Goal: Task Accomplishment & Management: Use online tool/utility

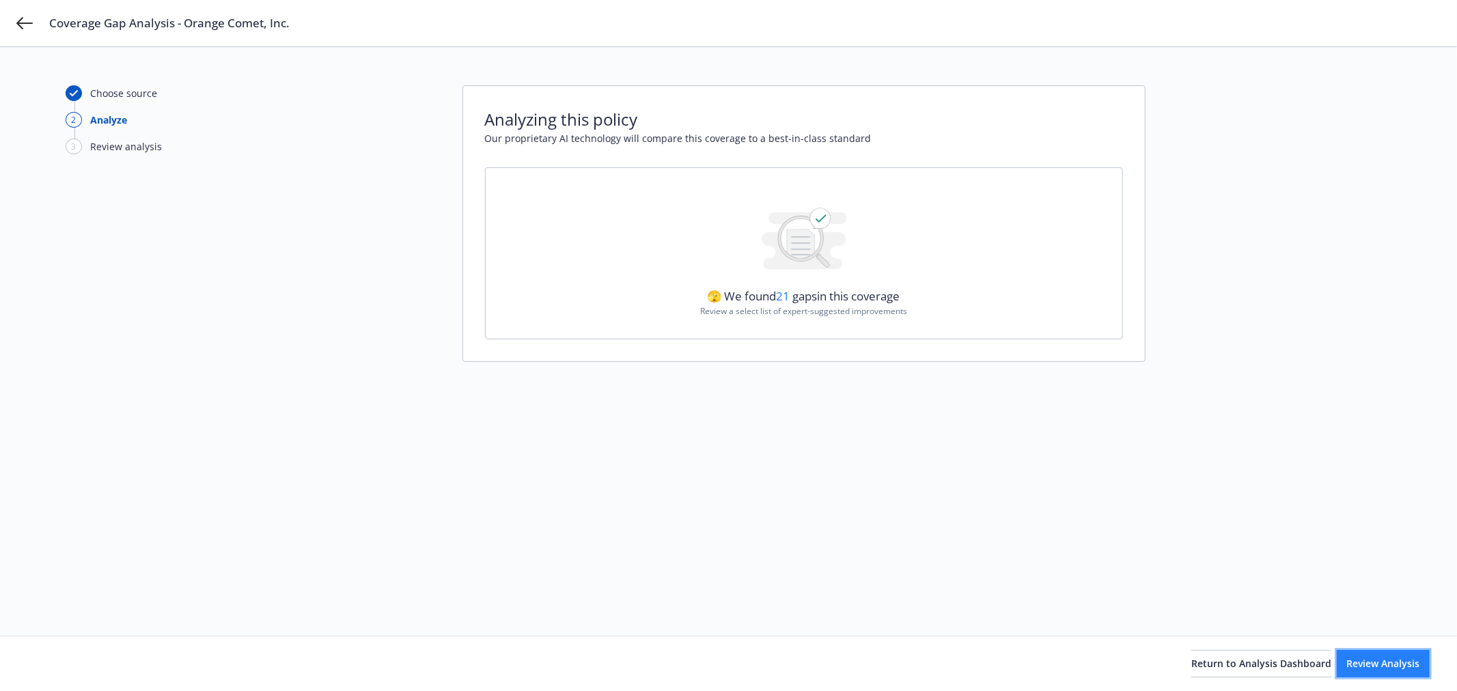
click at [1367, 667] on span "Review Analysis" at bounding box center [1383, 663] width 73 height 13
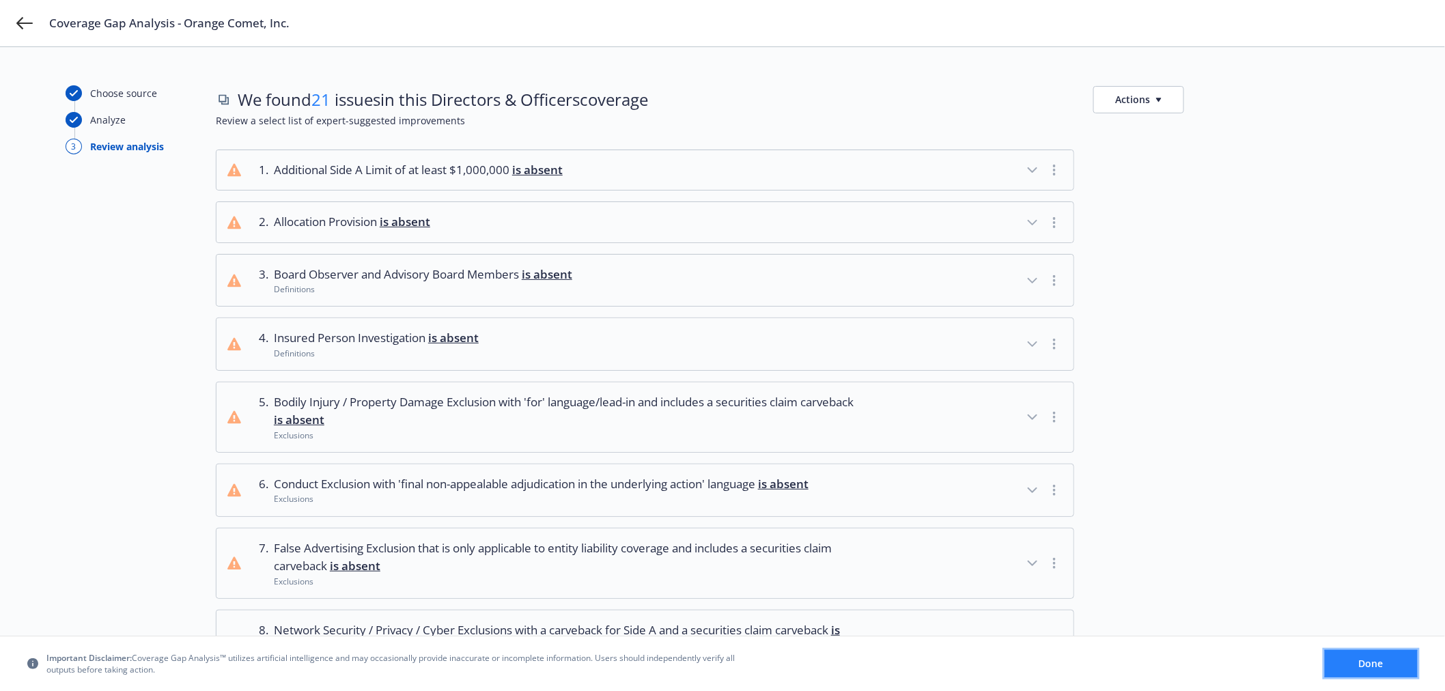
click at [1383, 657] on span "Done" at bounding box center [1371, 663] width 25 height 13
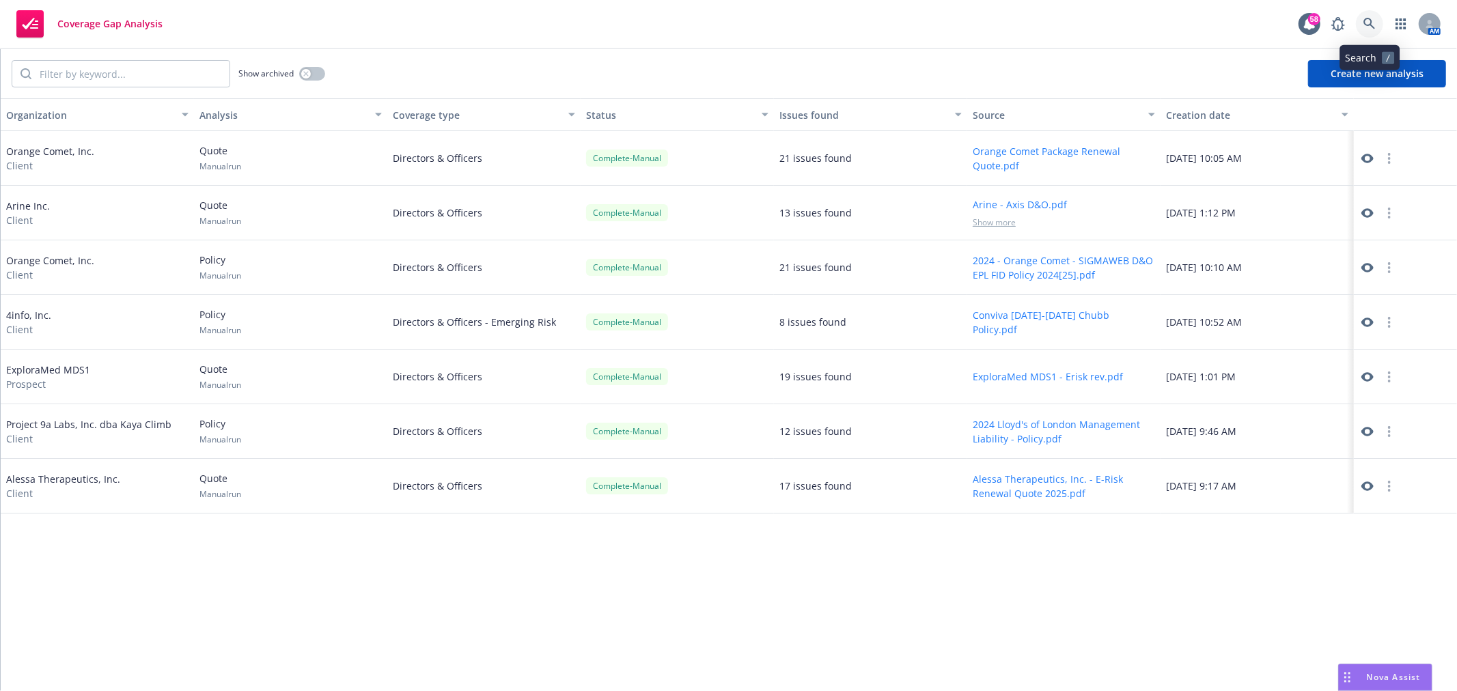
click at [1367, 16] on link at bounding box center [1369, 23] width 27 height 27
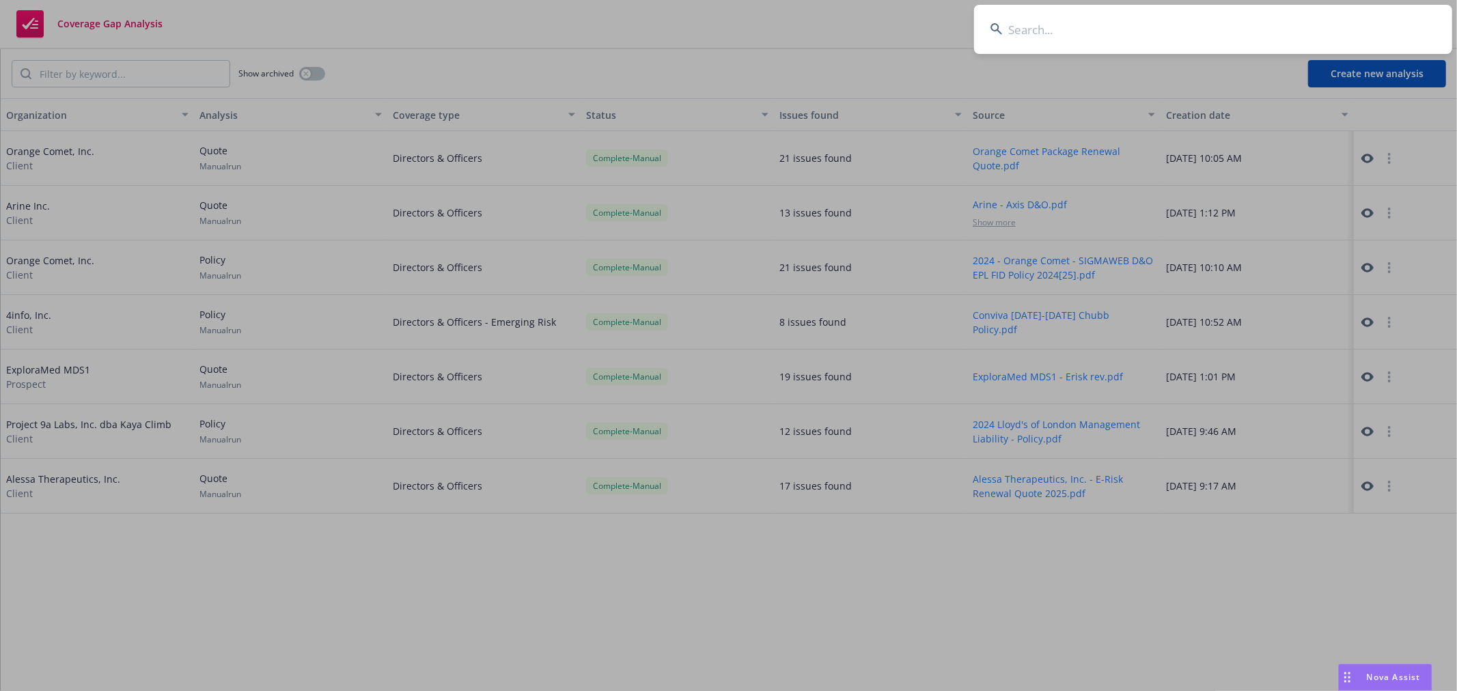
click at [1175, 26] on input at bounding box center [1213, 29] width 478 height 49
type input "xbow"
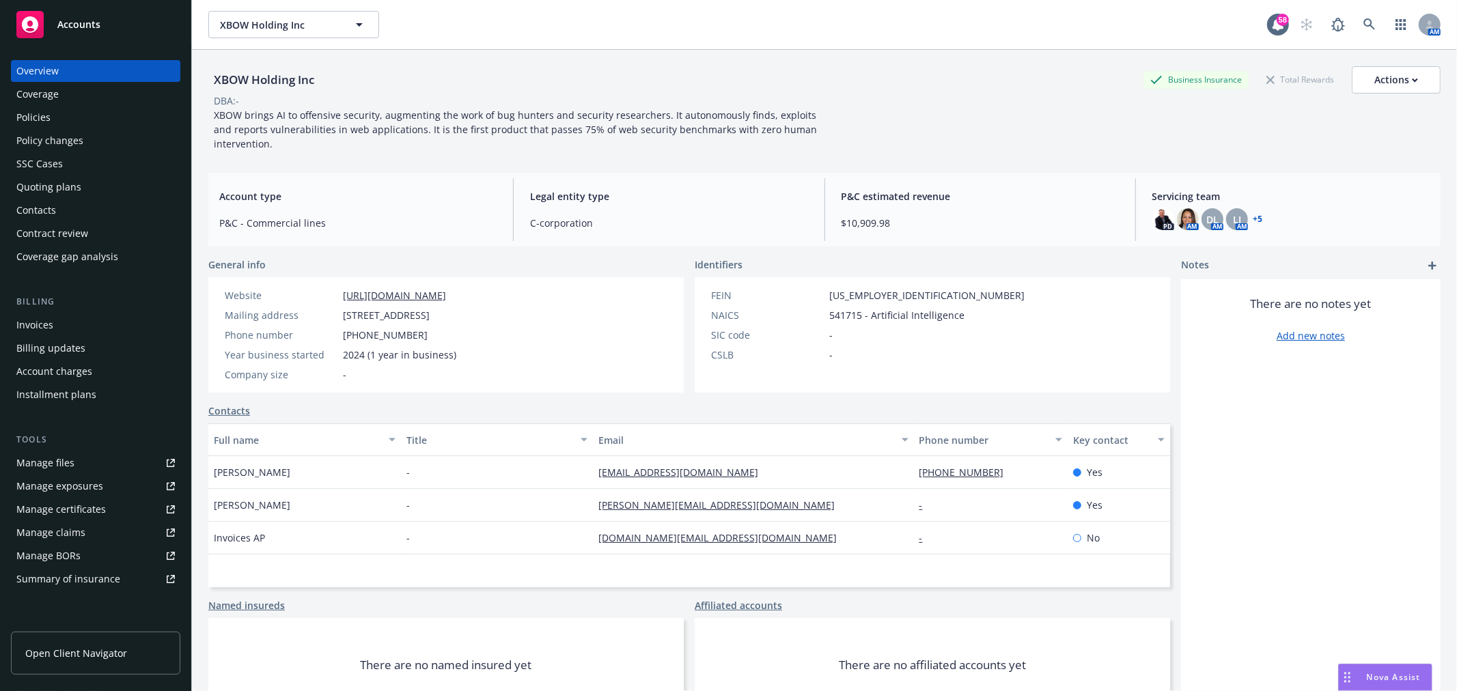
click at [80, 180] on div "Quoting plans" at bounding box center [95, 187] width 158 height 22
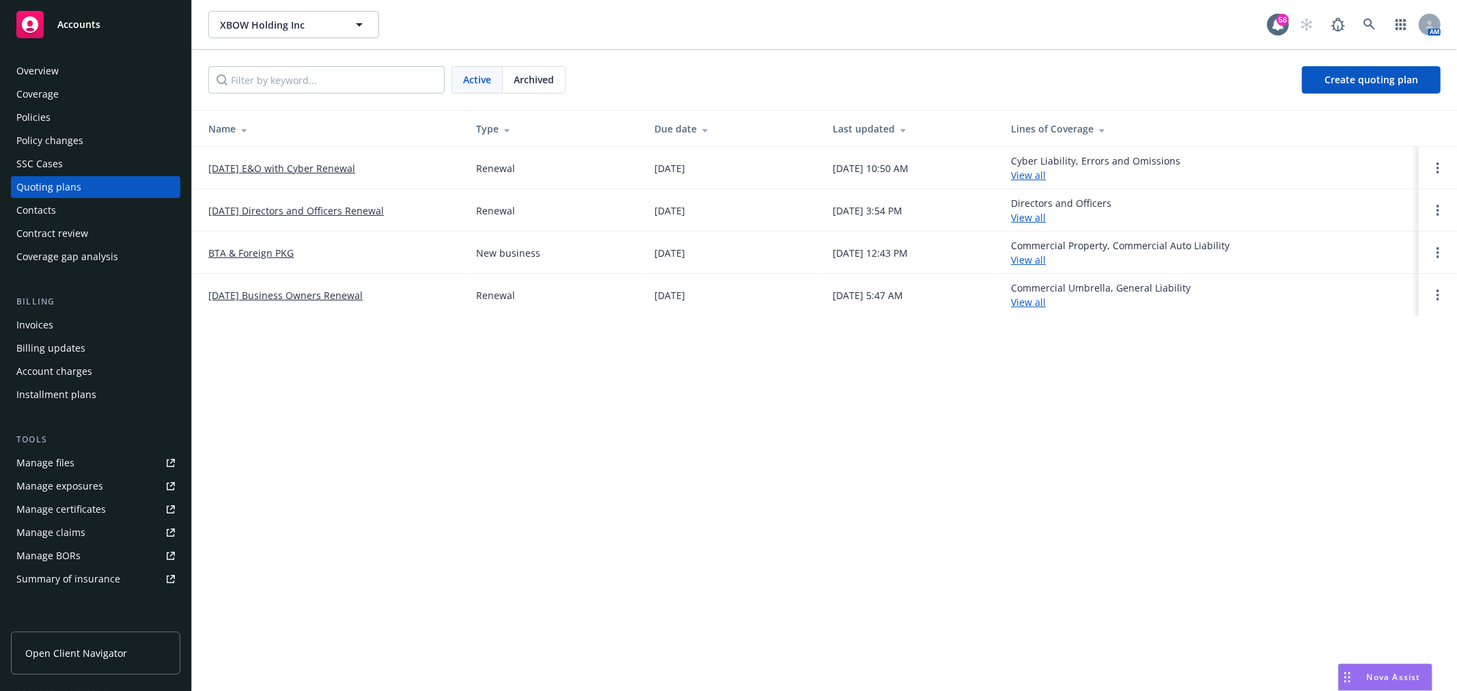
click at [325, 210] on link "08/26/25 Directors and Officers Renewal" at bounding box center [296, 211] width 176 height 14
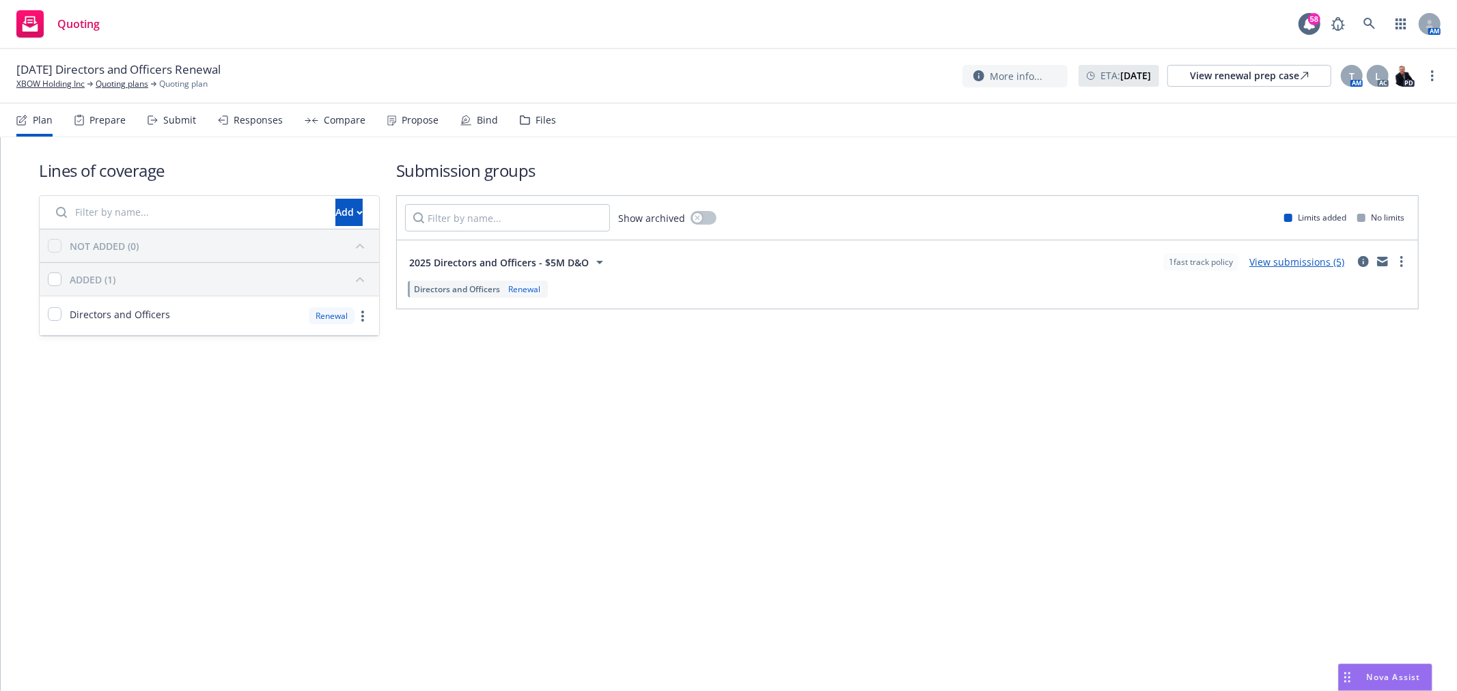
click at [520, 120] on icon at bounding box center [525, 120] width 10 height 10
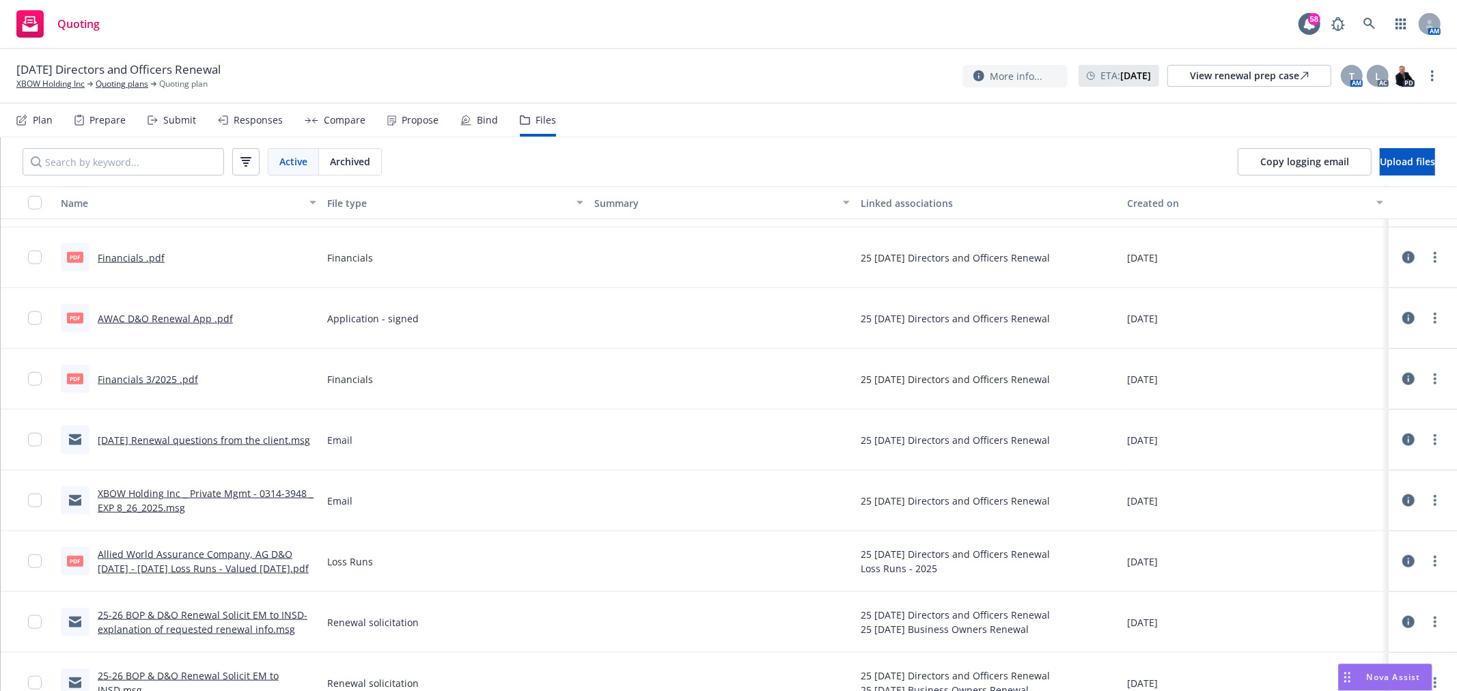
scroll to position [1278, 0]
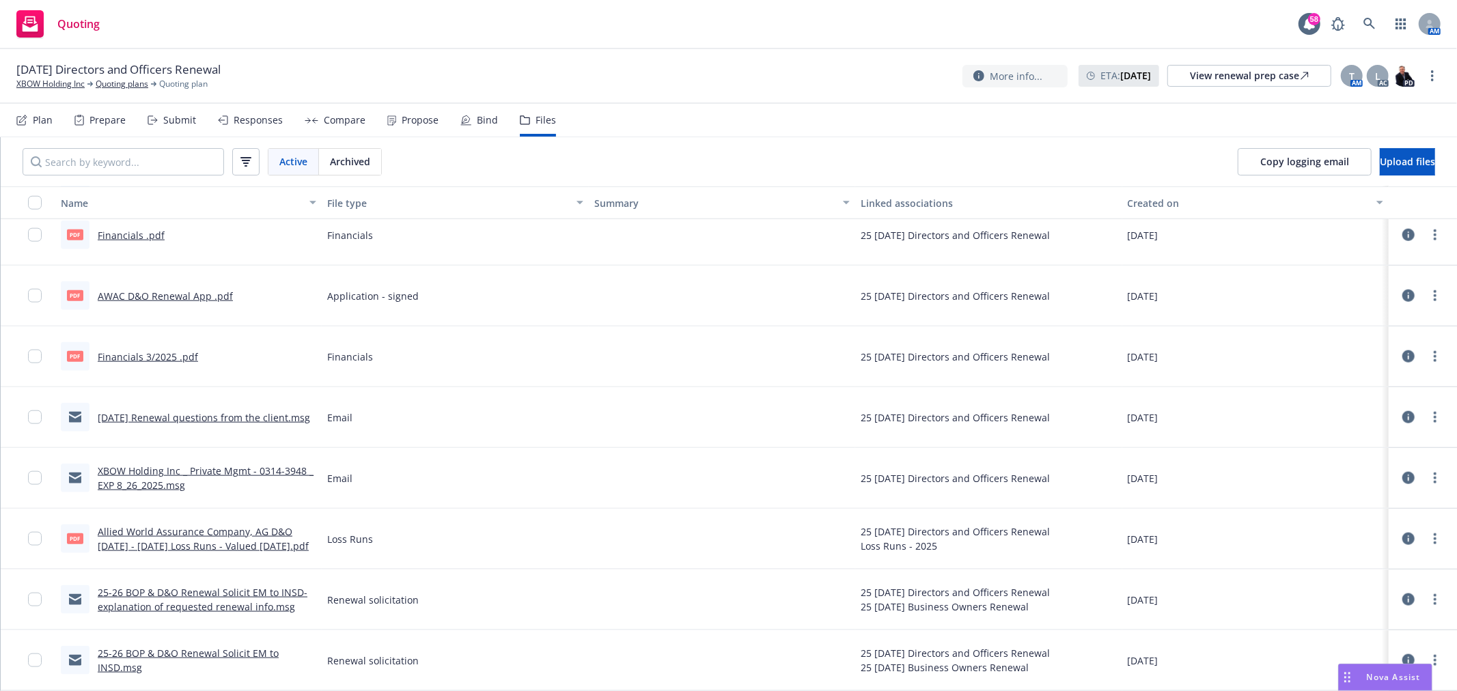
click at [208, 544] on link "Allied World Assurance Company, AG D&O 2024 - 2025 Loss Runs - Valued 2025-05-2…" at bounding box center [203, 538] width 211 height 27
click at [169, 294] on link "AWAC D&O Renewal App .pdf" at bounding box center [165, 296] width 135 height 13
click at [1370, 24] on icon at bounding box center [1369, 24] width 12 height 12
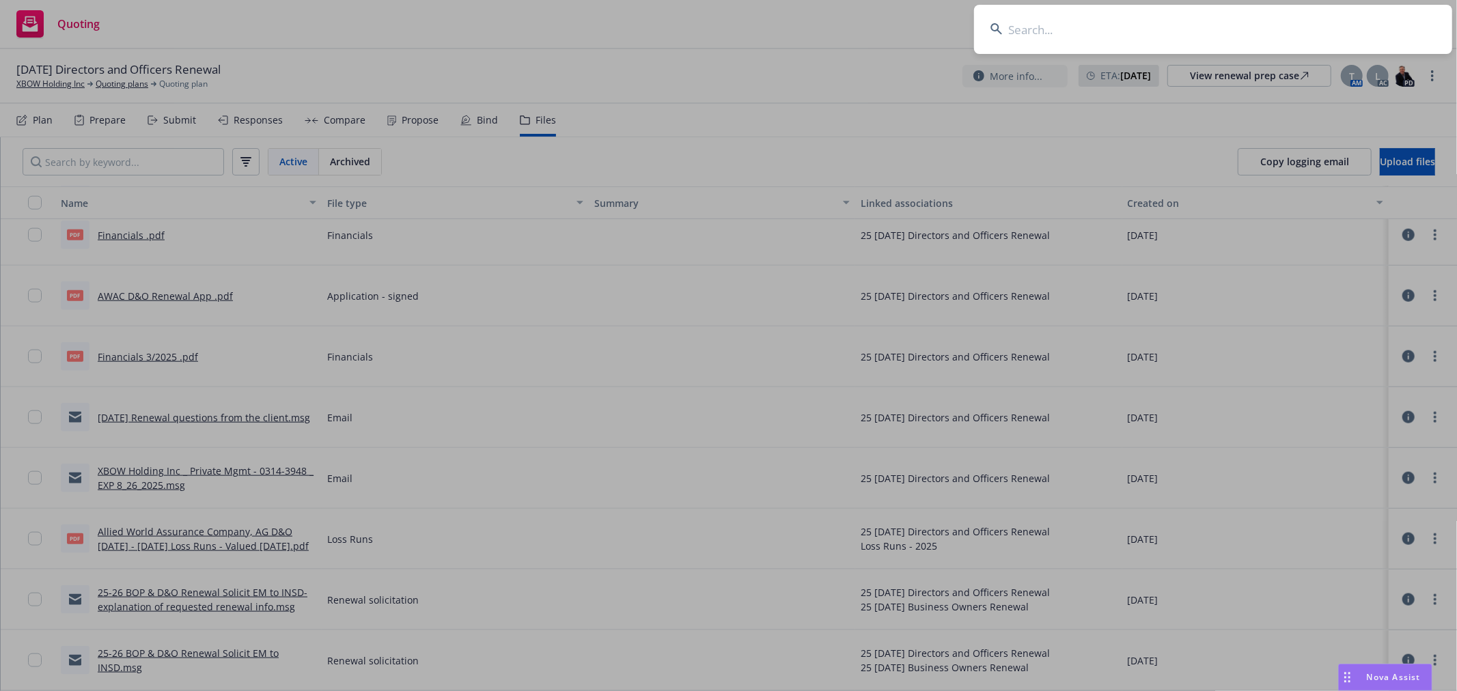
click at [1186, 31] on input at bounding box center [1213, 29] width 478 height 49
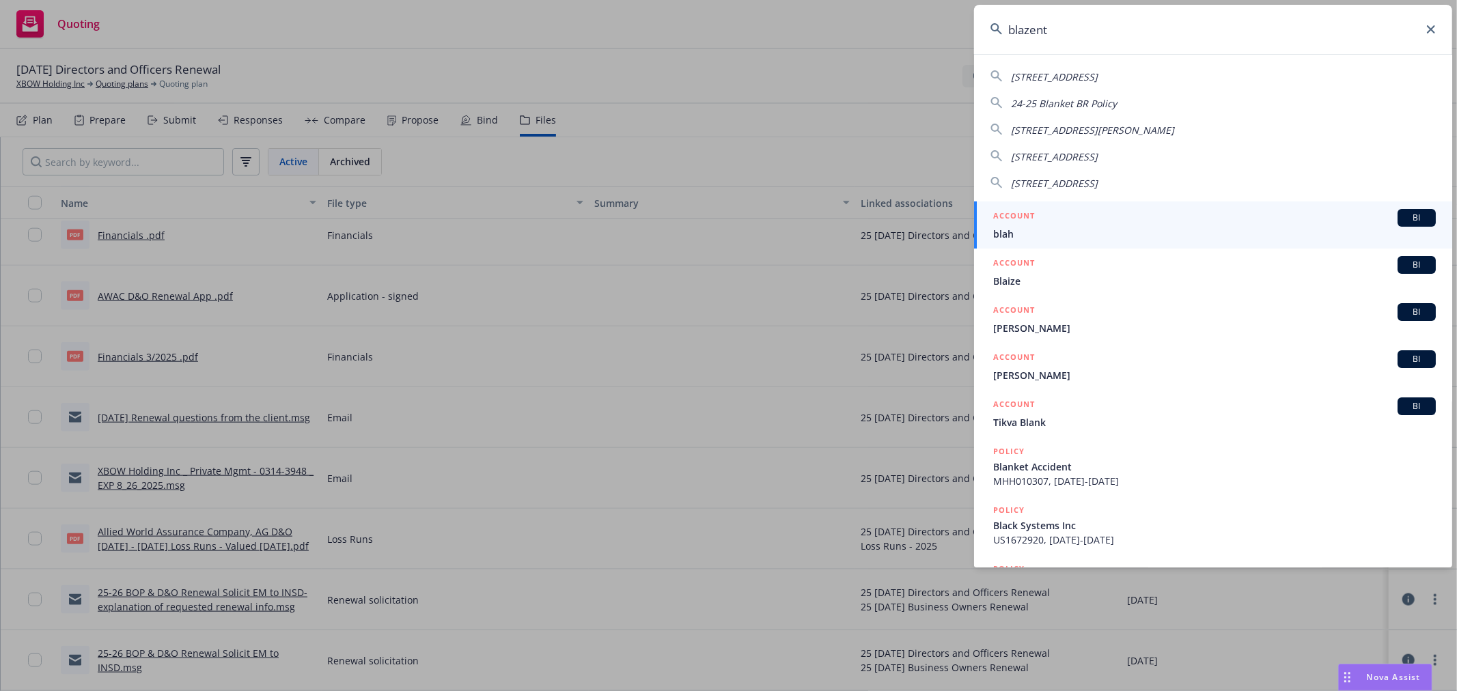
type input "blazent"
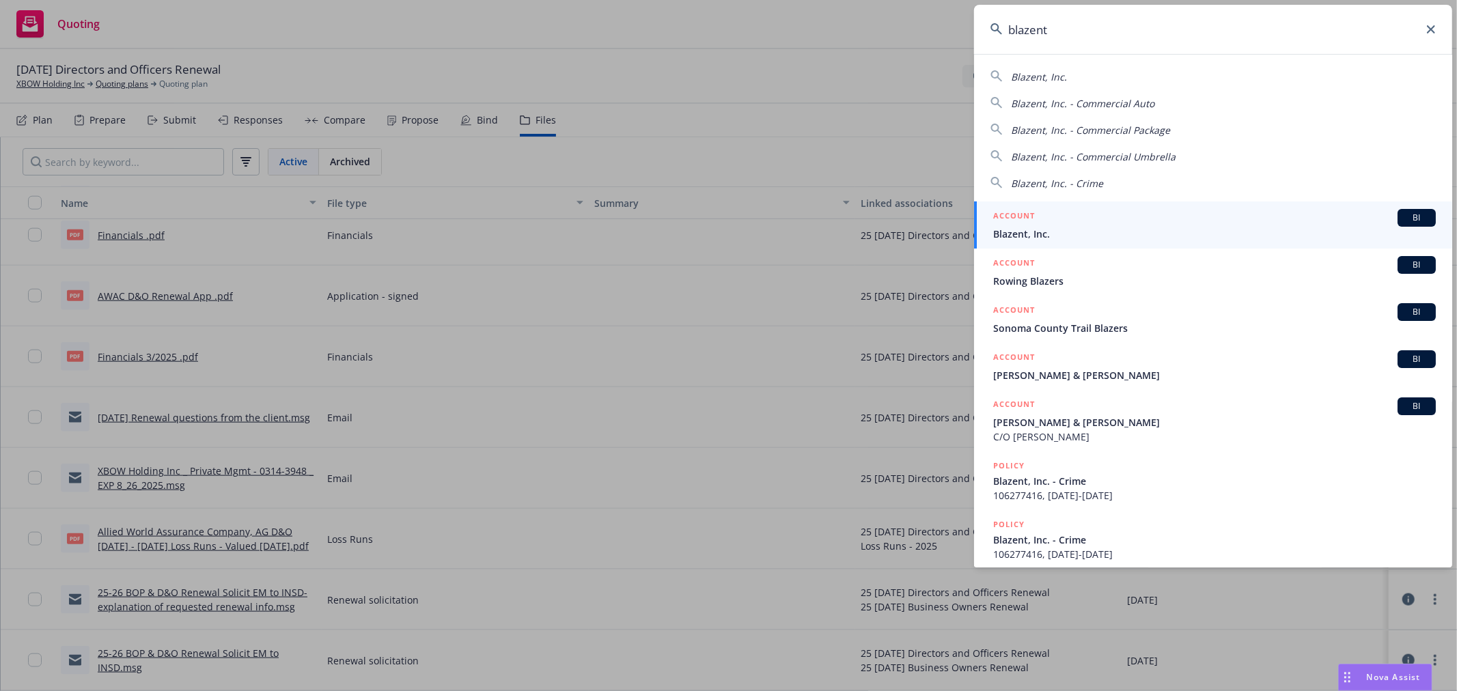
click at [1064, 229] on span "Blazent, Inc." at bounding box center [1214, 234] width 443 height 14
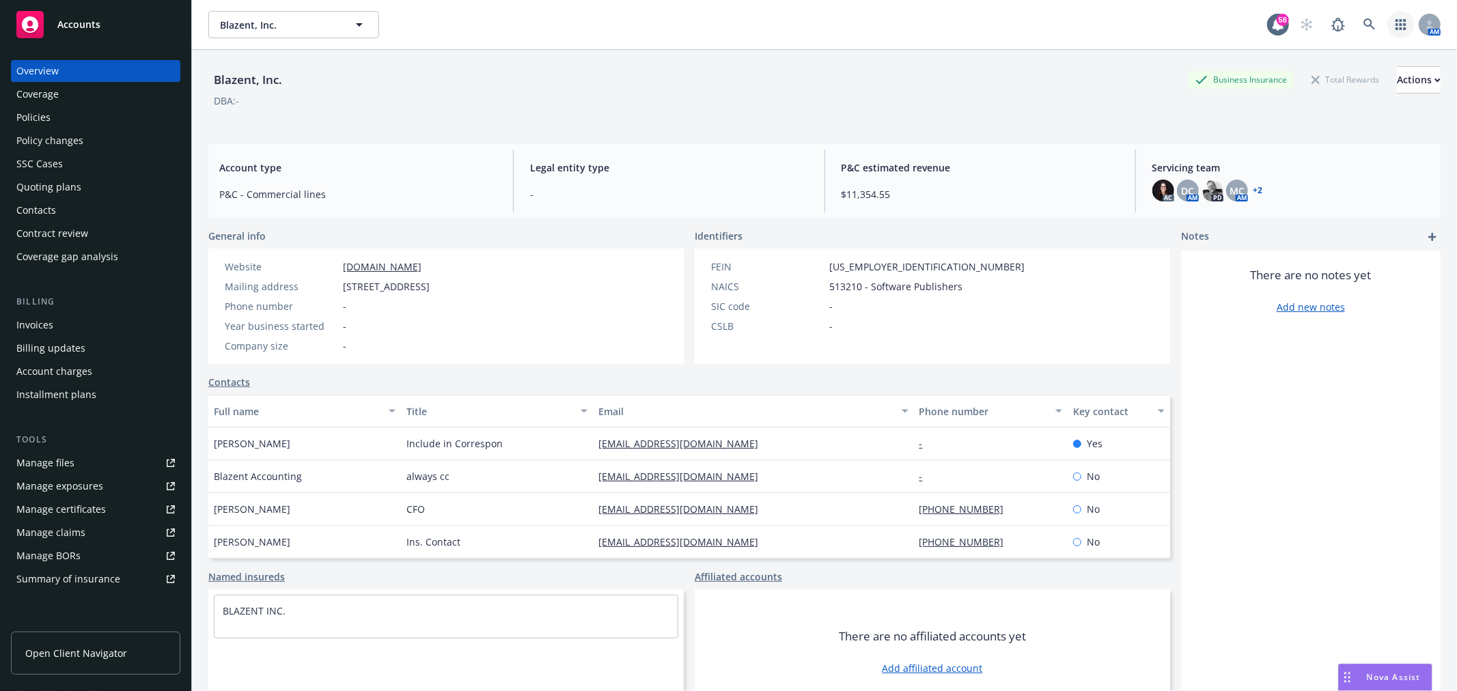
click at [1395, 27] on icon "button" at bounding box center [1400, 24] width 10 height 11
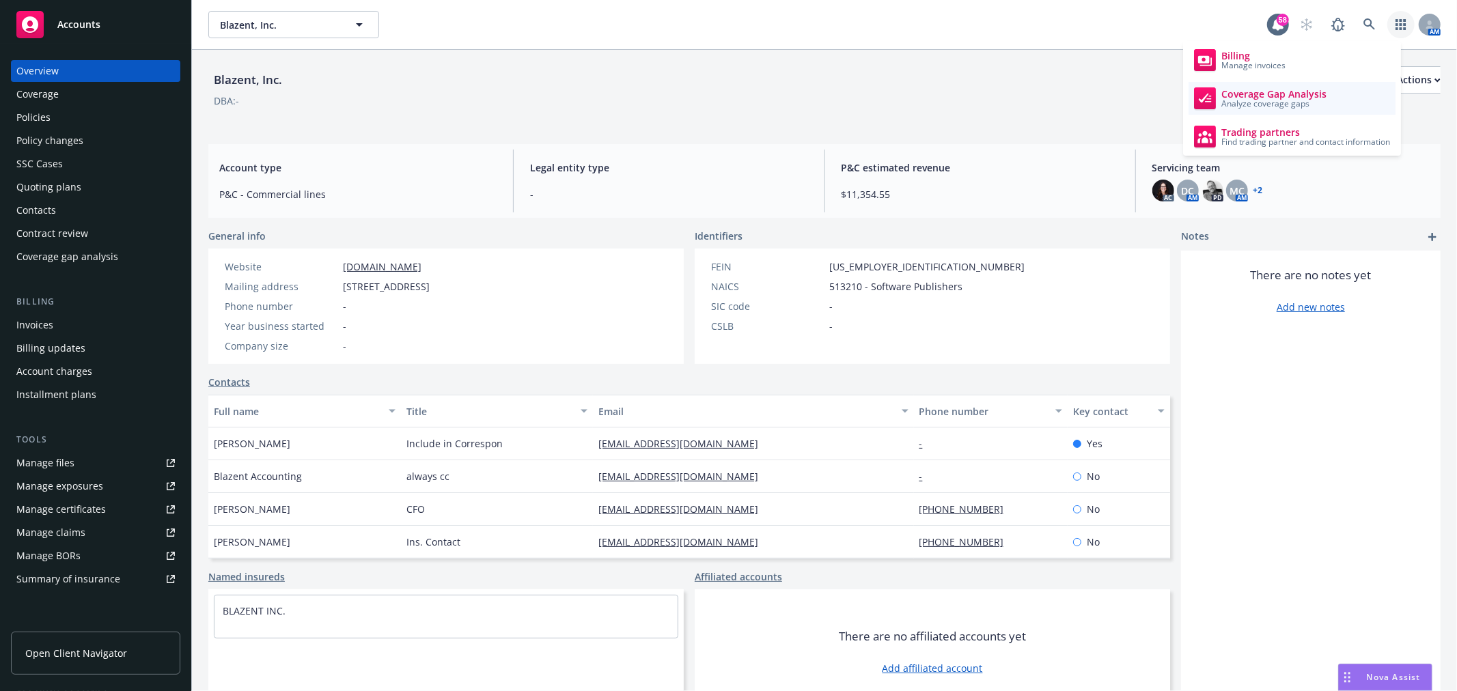
click at [1325, 87] on link "Coverage Gap Analysis Analyze coverage gaps" at bounding box center [1291, 98] width 207 height 33
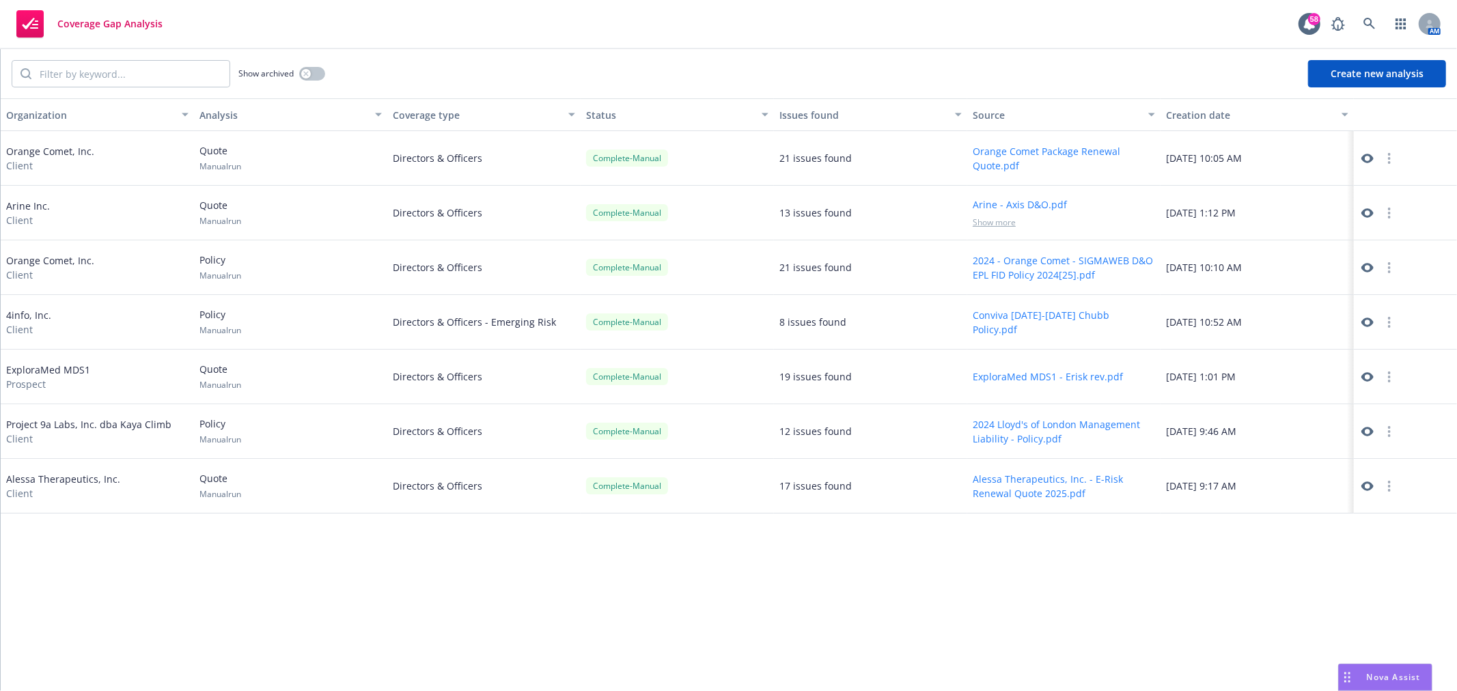
click at [1008, 163] on button "Orange Comet Package Renewal Quote.pdf" at bounding box center [1064, 158] width 182 height 29
click at [55, 141] on div "Orange Comet, Inc. Client" at bounding box center [97, 158] width 193 height 55
click at [59, 148] on div "Orange Comet, Inc. Client" at bounding box center [50, 158] width 88 height 29
click at [1392, 158] on button "button" at bounding box center [1389, 158] width 16 height 16
click at [1364, 158] on icon at bounding box center [1367, 159] width 12 height 10
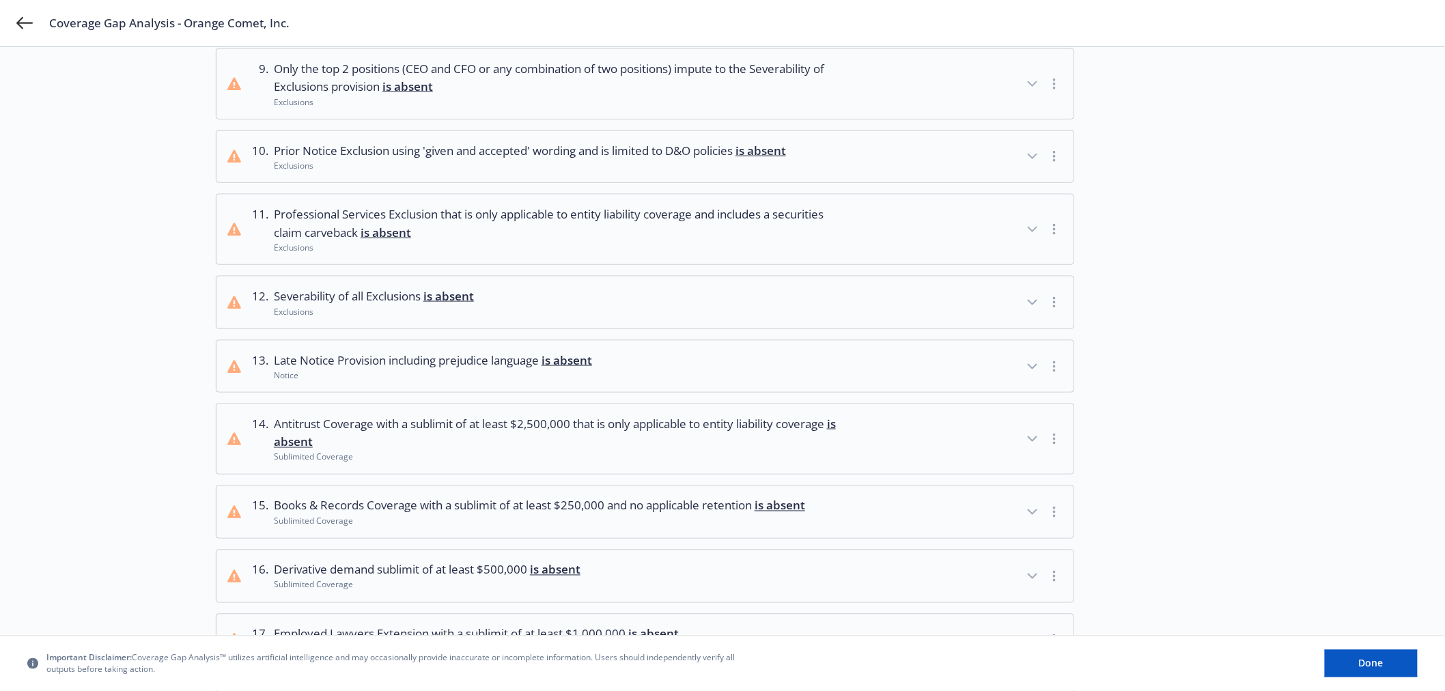
scroll to position [683, 0]
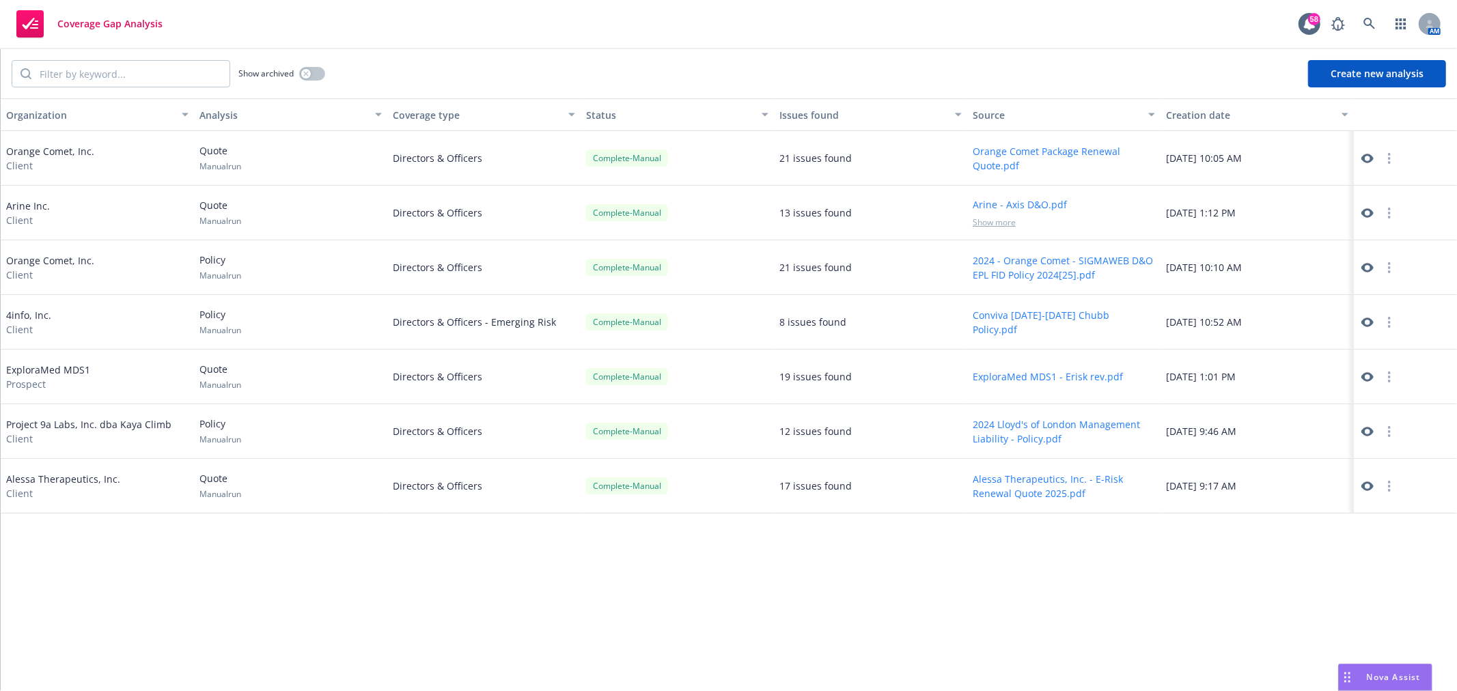
click at [1378, 72] on button "Create new analysis" at bounding box center [1377, 73] width 138 height 27
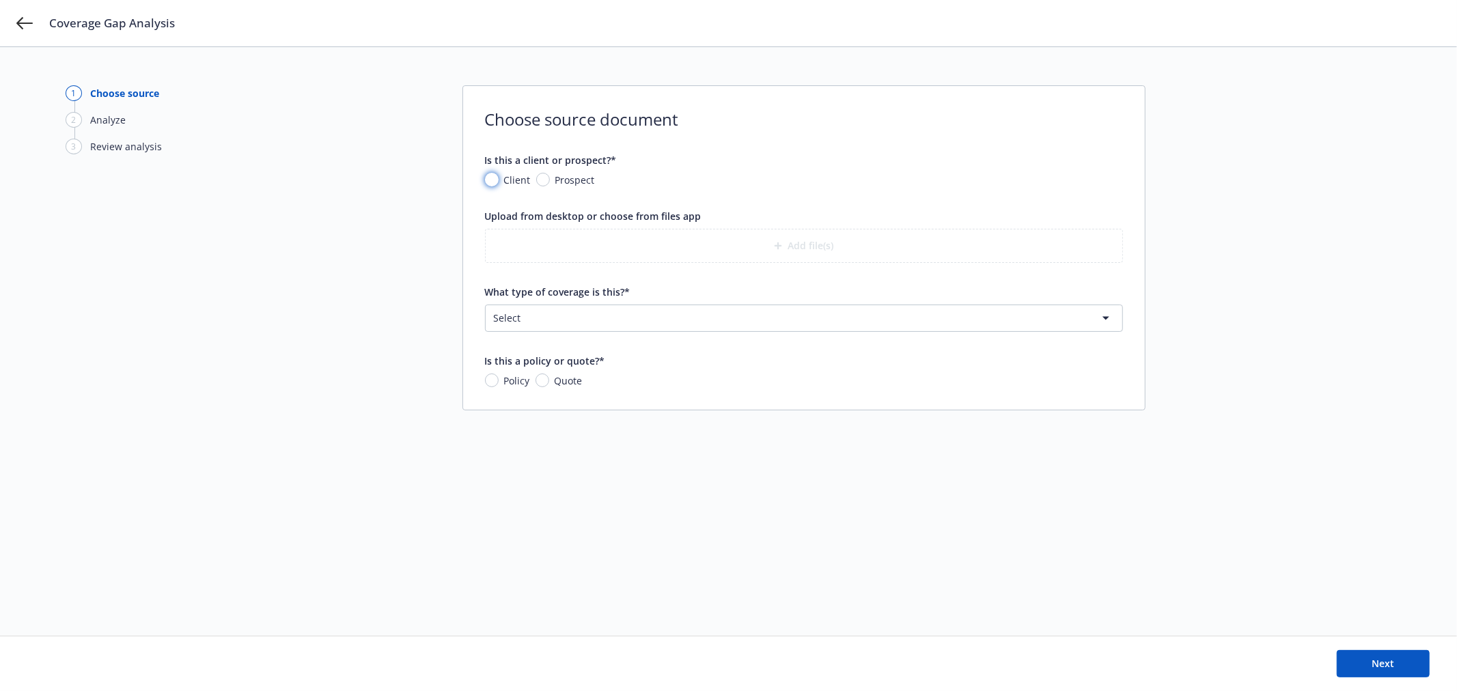
click at [494, 183] on input "Client" at bounding box center [492, 180] width 14 height 14
radio input "true"
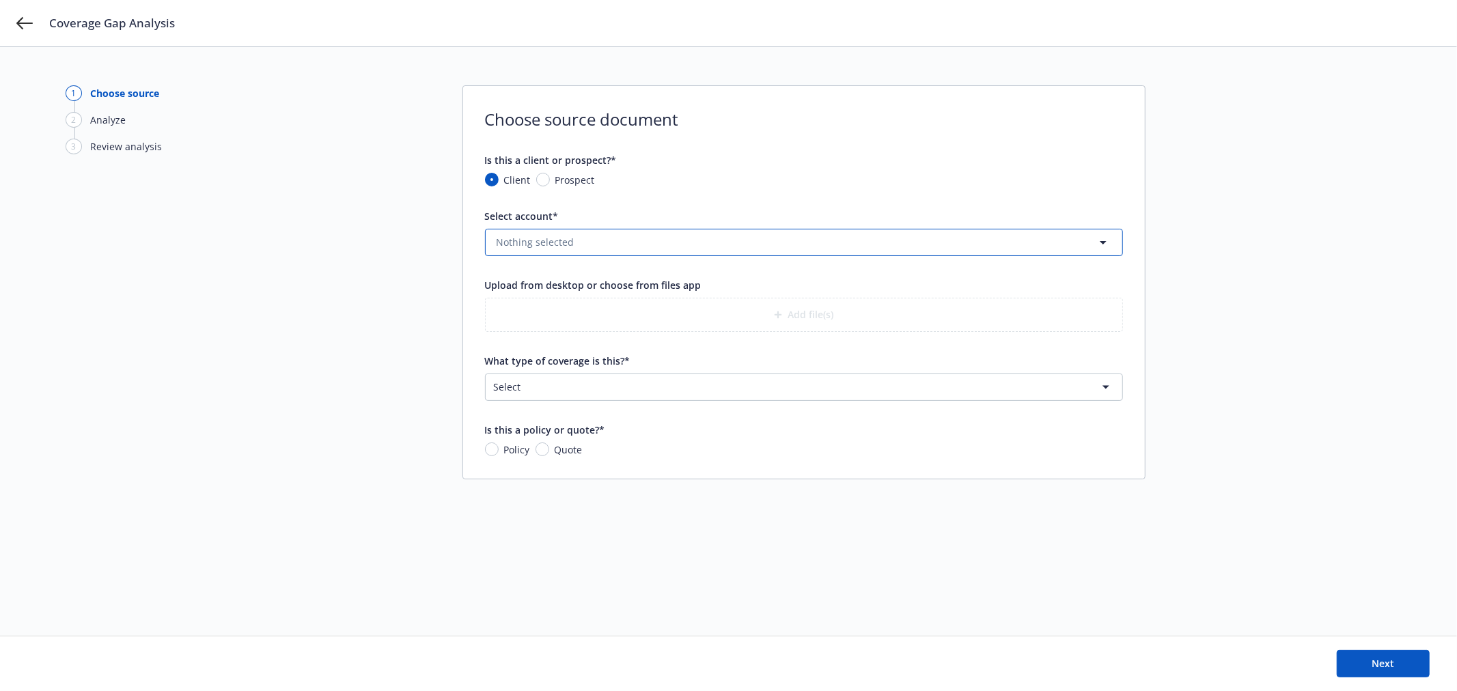
click at [555, 247] on span "Nothing selected" at bounding box center [536, 242] width 78 height 14
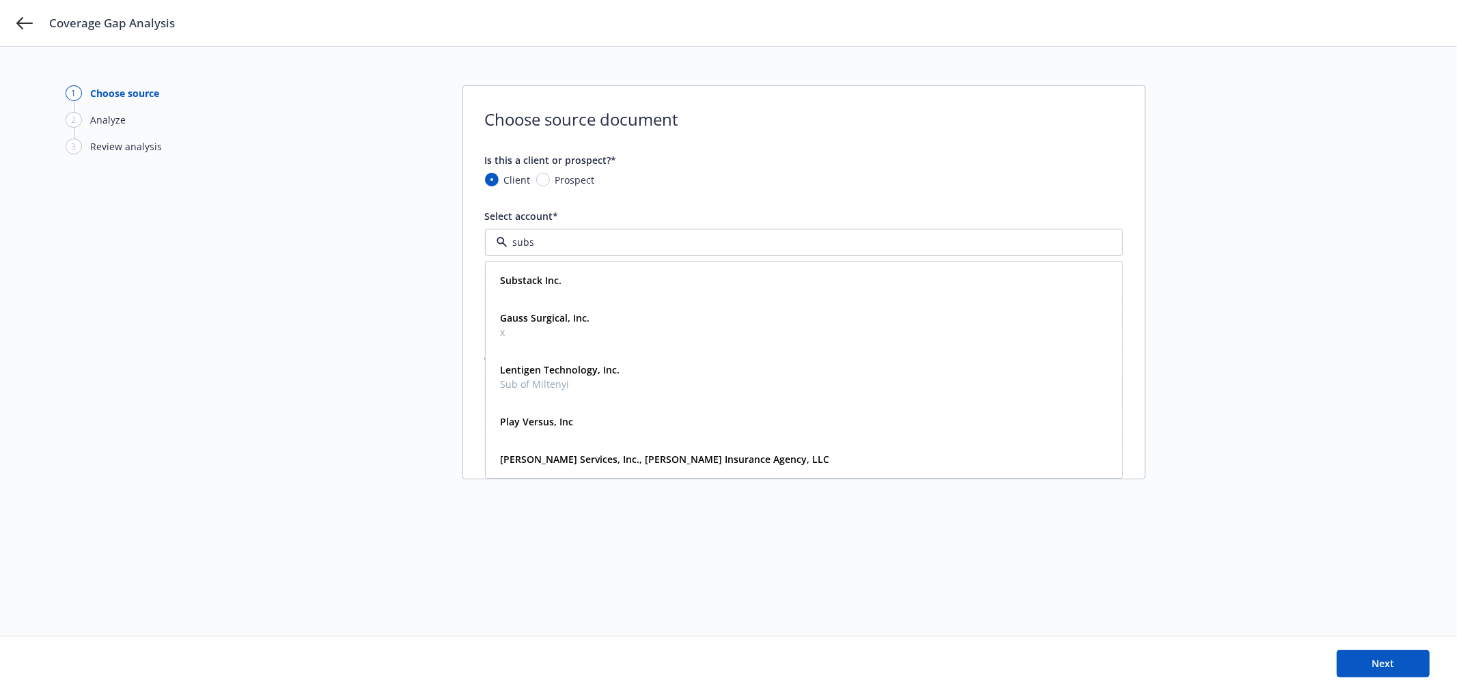
type input "subst"
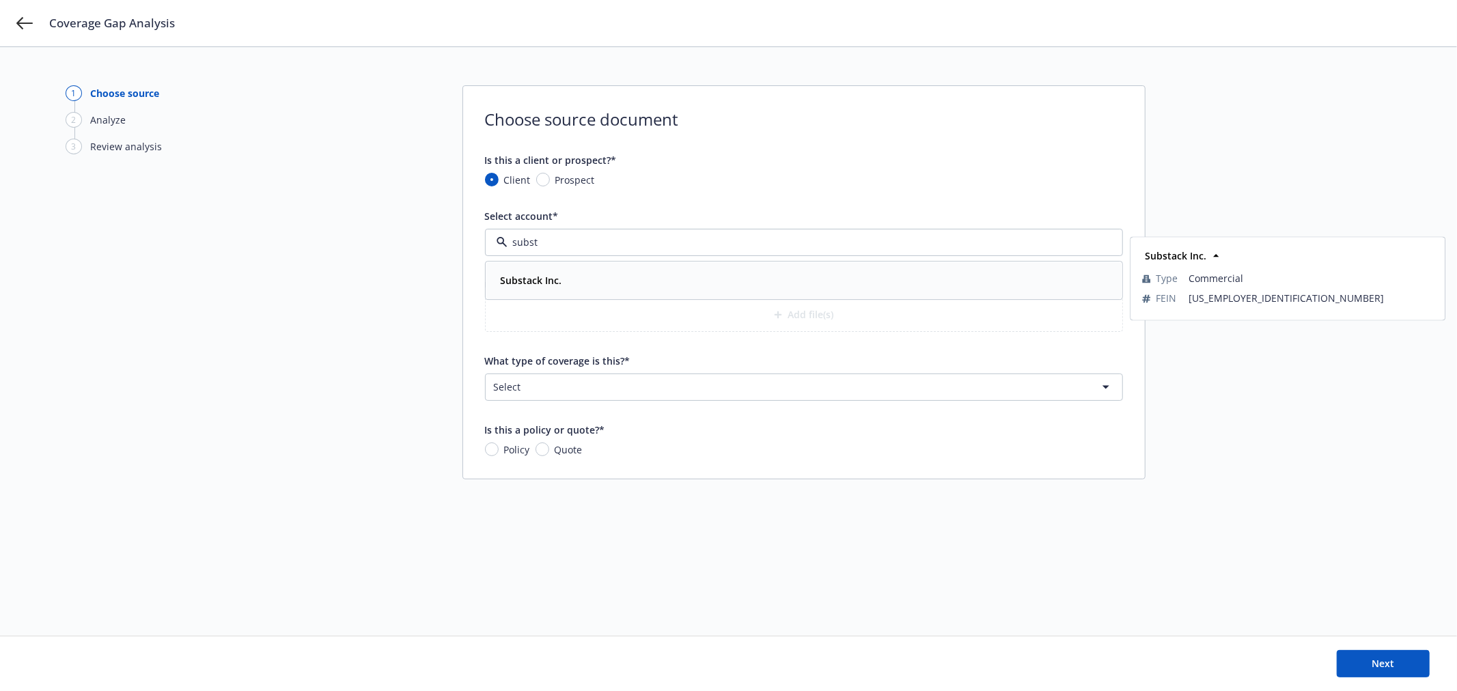
click at [582, 269] on div "Substack Inc. Type Commercial FEIN 82-3647158" at bounding box center [803, 280] width 635 height 36
click at [760, 386] on html "Coverage Gap Analysis 1 Choose source 2 Analyze 3 Review analysis Choose source…" at bounding box center [728, 345] width 1457 height 691
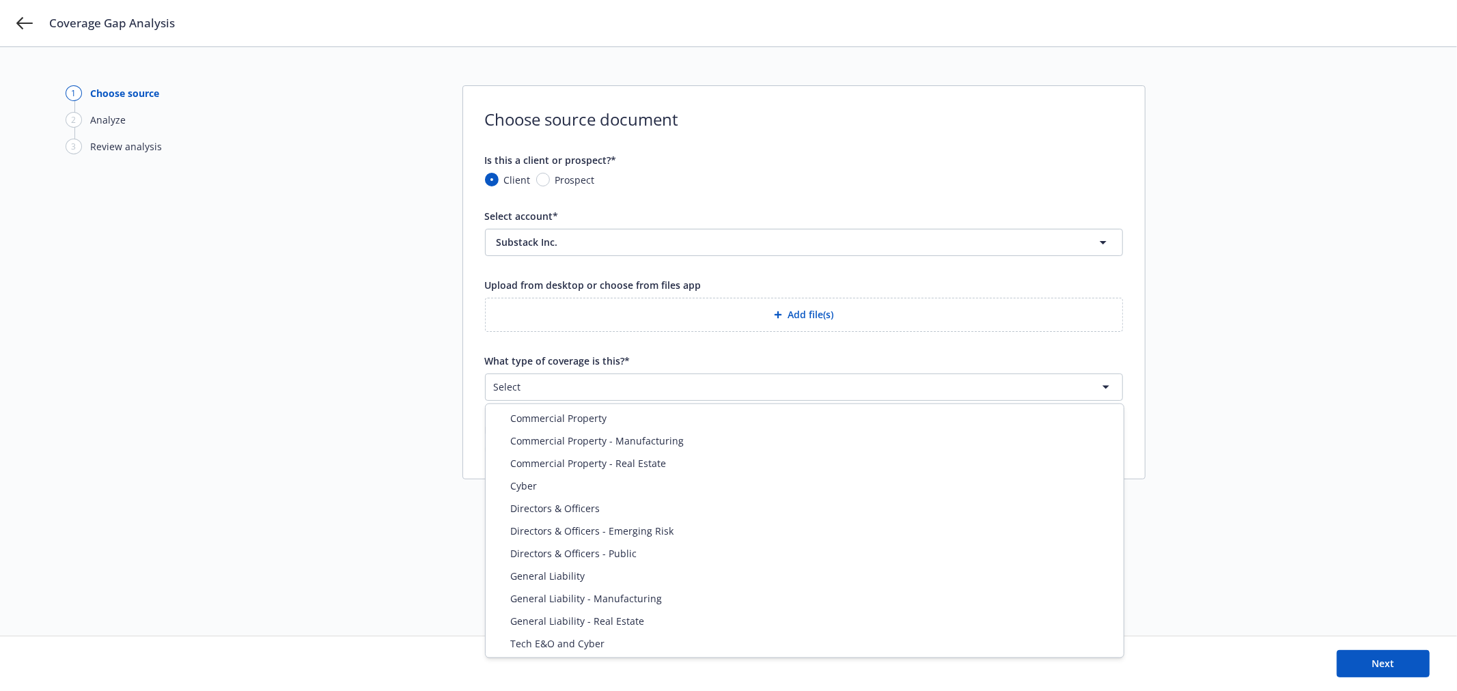
select select "DIRECTORS_AND_OFFICERS"
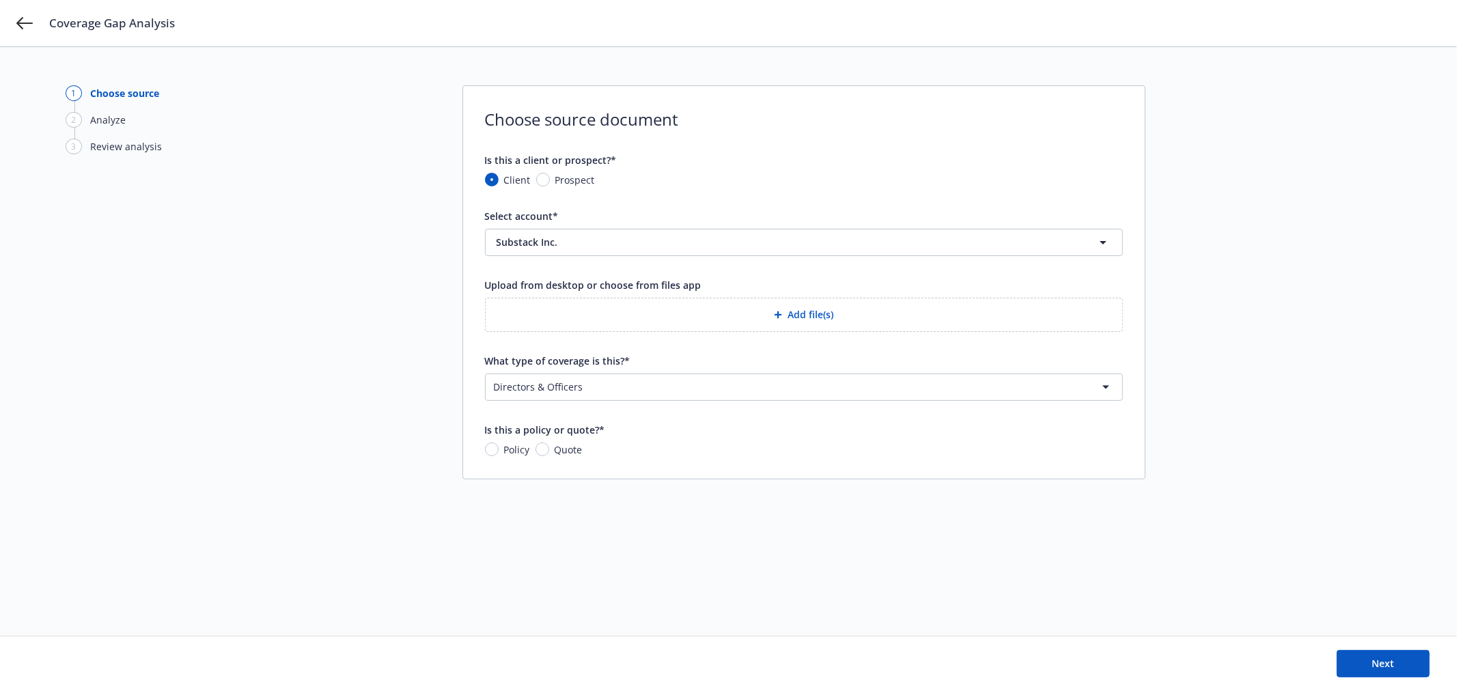
click at [843, 320] on button "Add file(s)" at bounding box center [804, 315] width 638 height 34
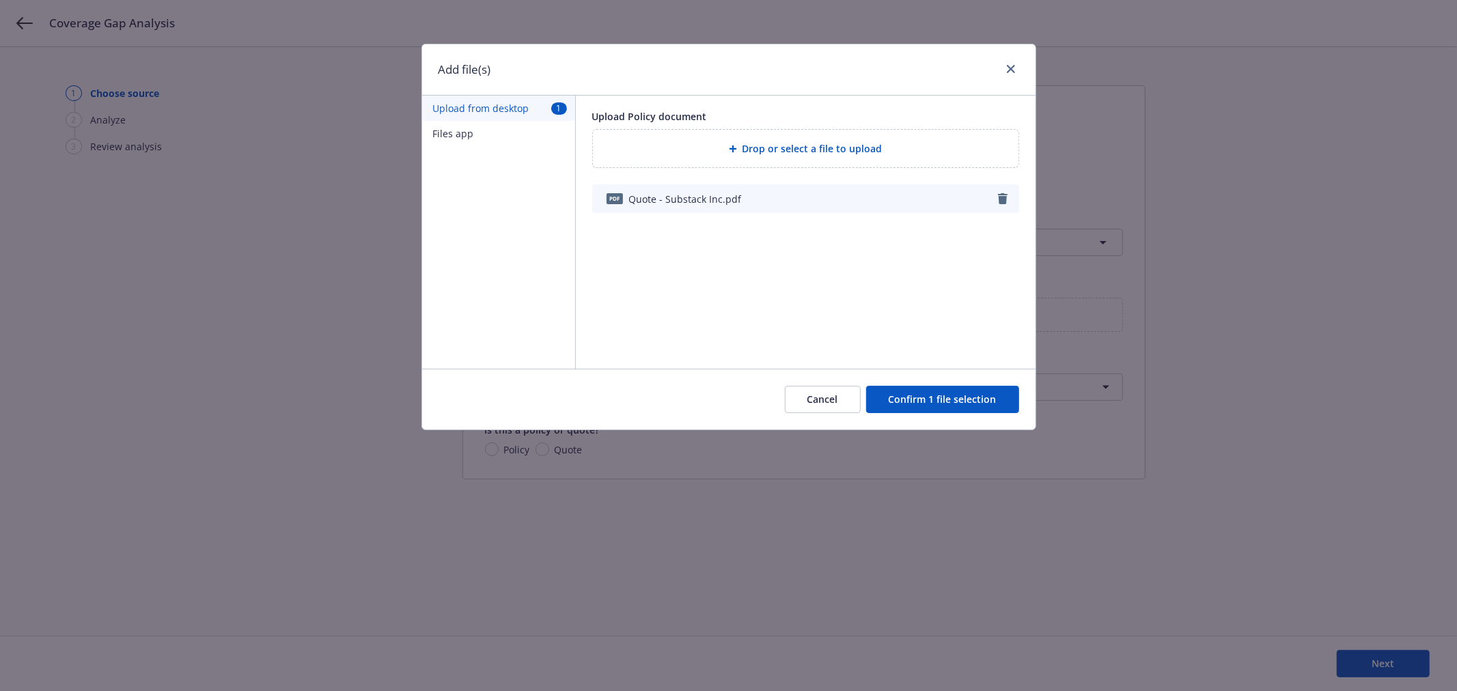
click at [904, 400] on button "Confirm 1 file selection" at bounding box center [942, 399] width 153 height 27
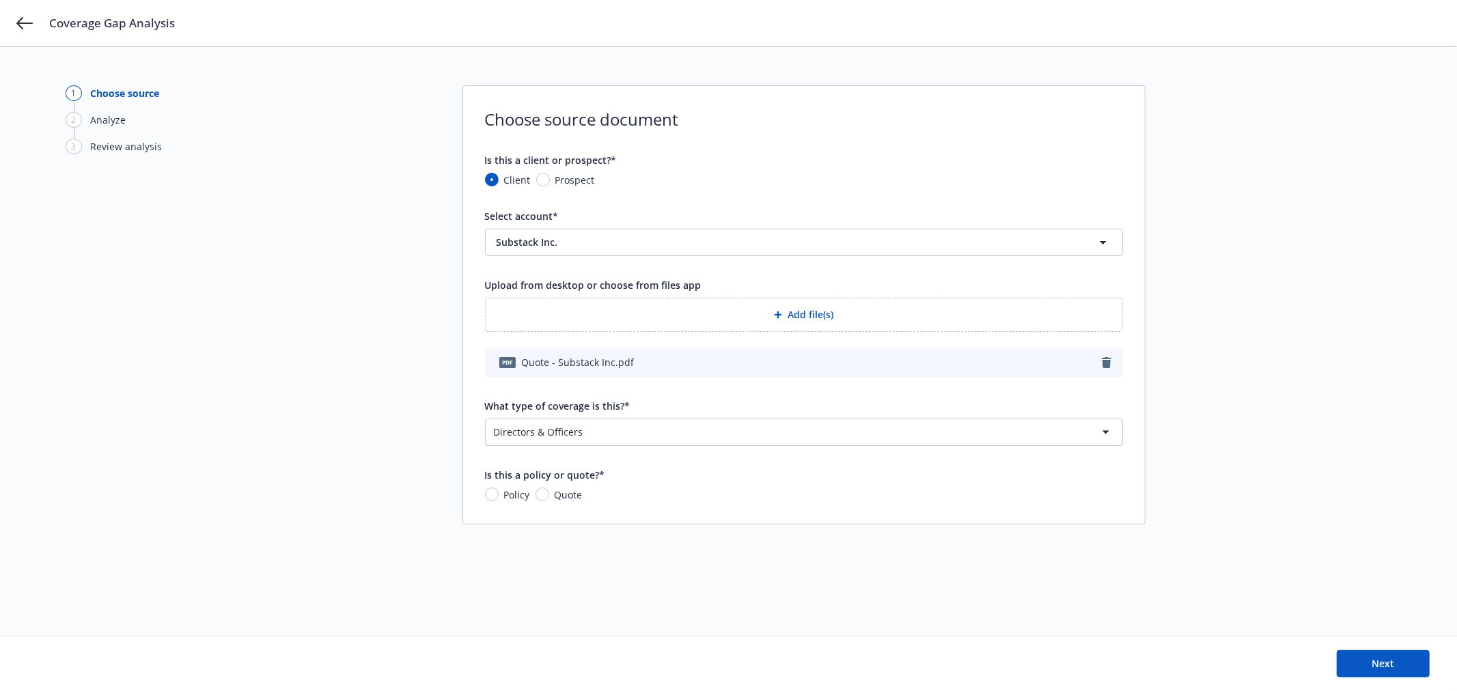
click at [774, 313] on icon "button" at bounding box center [778, 315] width 8 height 8
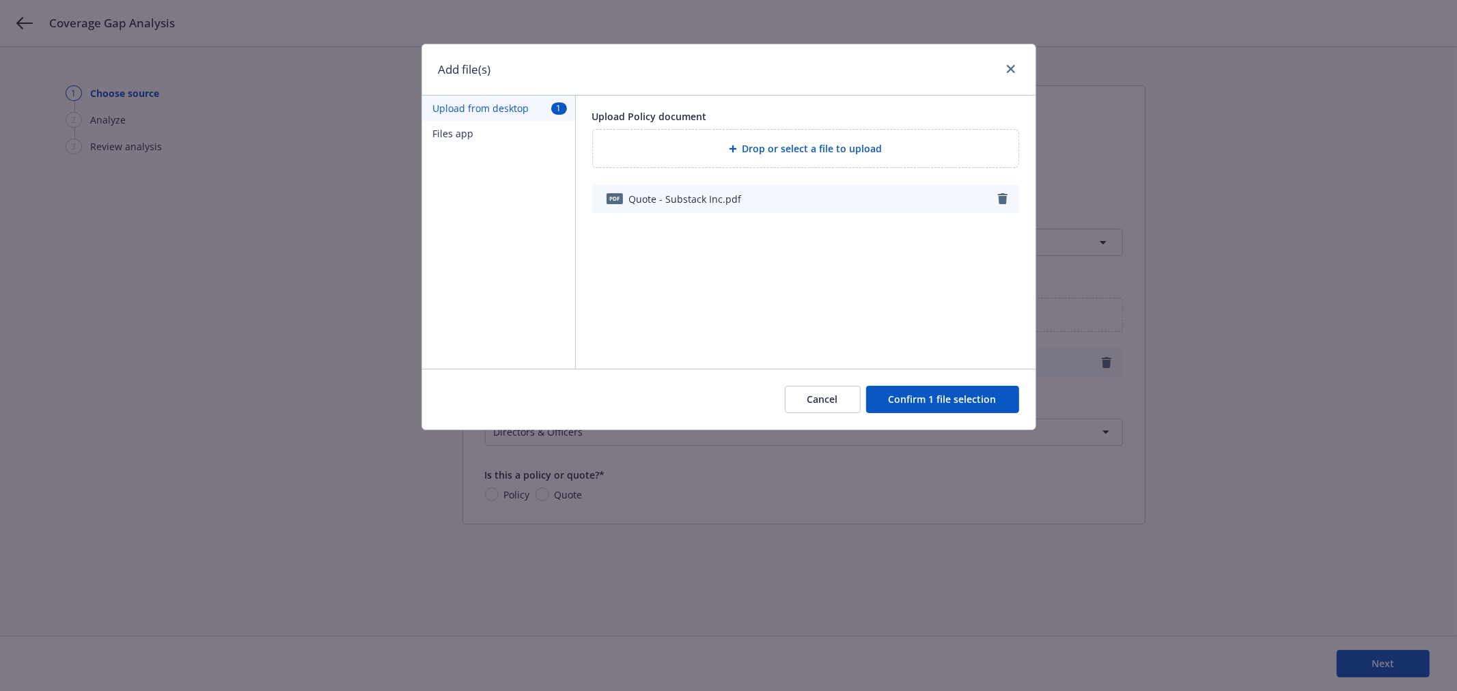
click at [981, 392] on button "Confirm 1 file selection" at bounding box center [942, 399] width 153 height 27
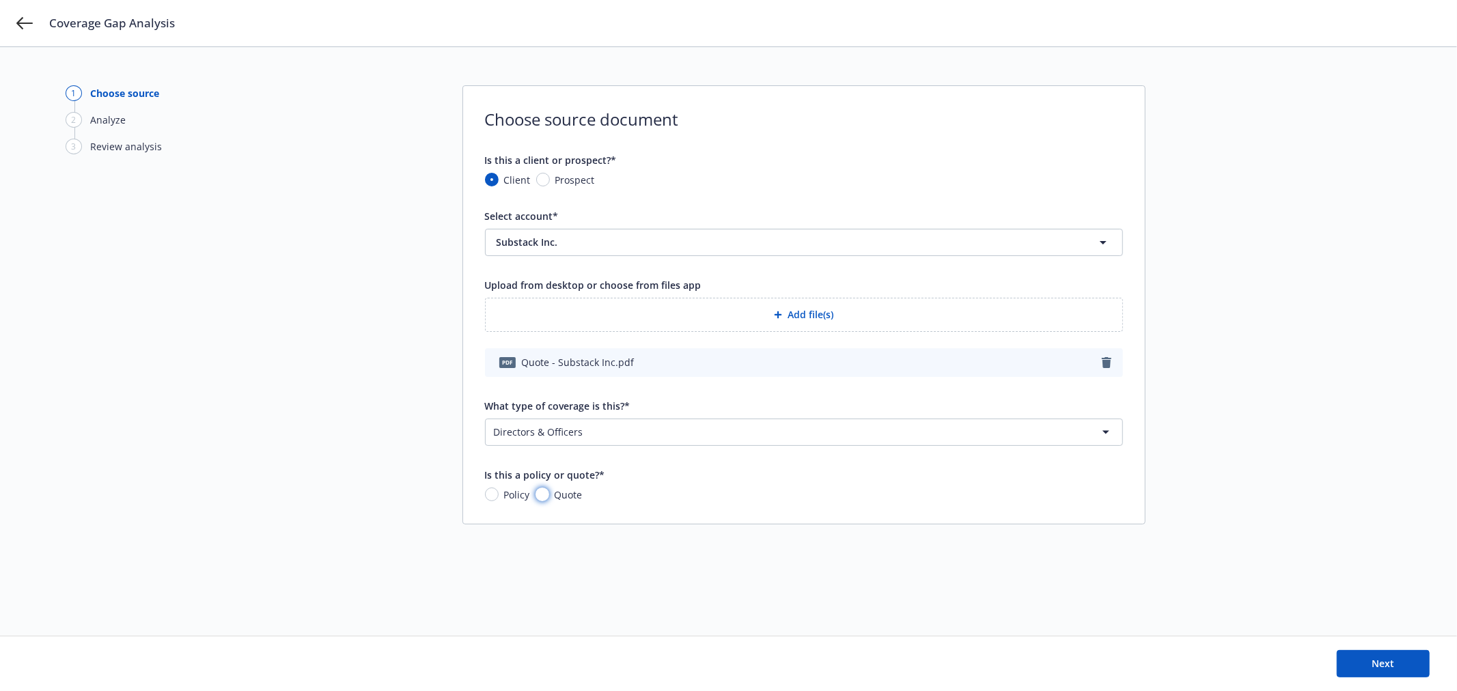
click at [540, 494] on input "Quote" at bounding box center [542, 495] width 14 height 14
radio input "true"
click at [1392, 667] on span "Next" at bounding box center [1383, 663] width 23 height 13
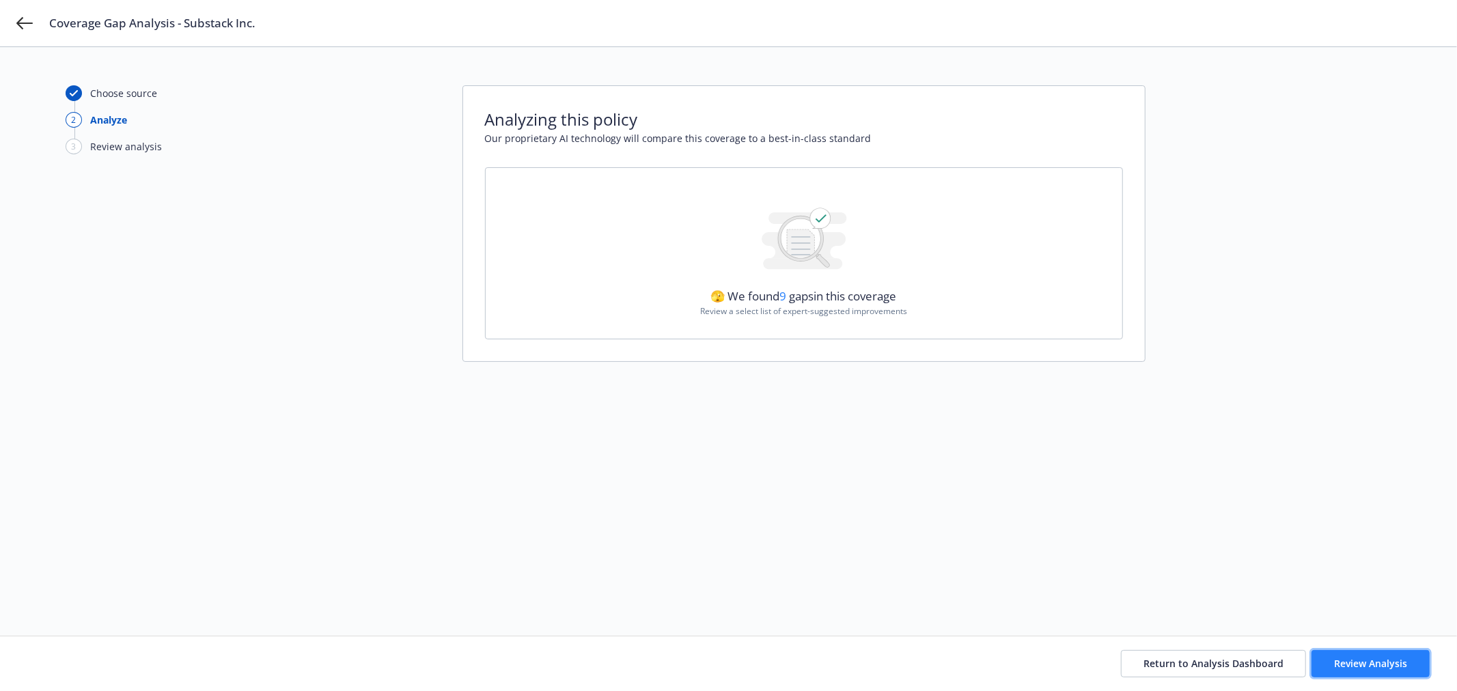
click at [1357, 669] on span "Review Analysis" at bounding box center [1370, 663] width 73 height 13
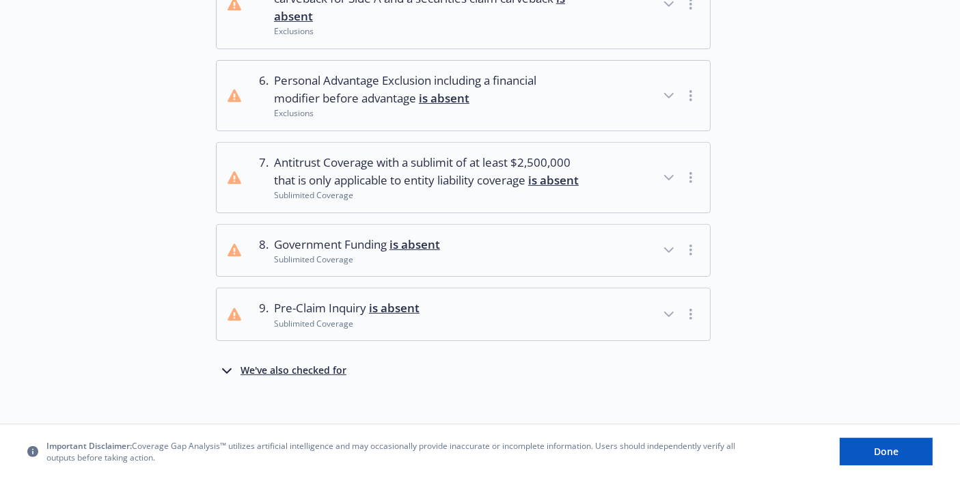
scroll to position [547, 0]
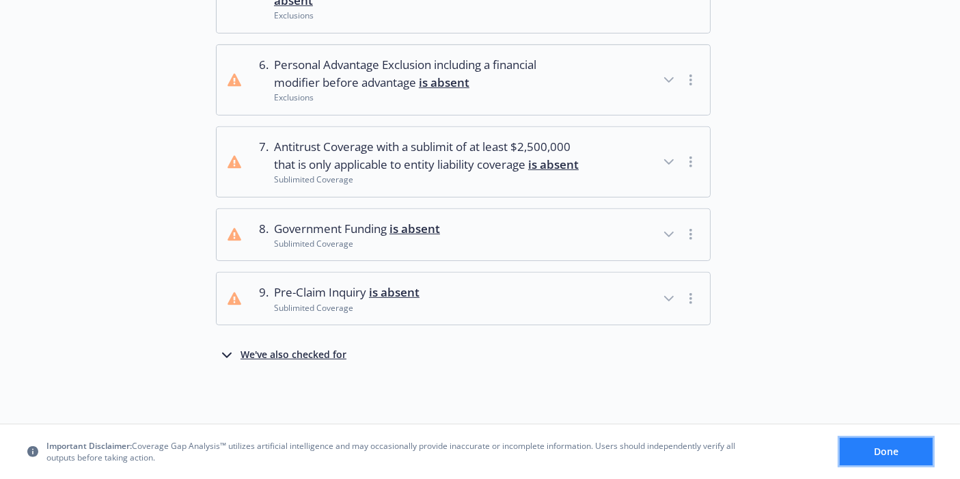
click at [893, 443] on button "Done" at bounding box center [885, 451] width 93 height 27
